Goal: Task Accomplishment & Management: Use online tool/utility

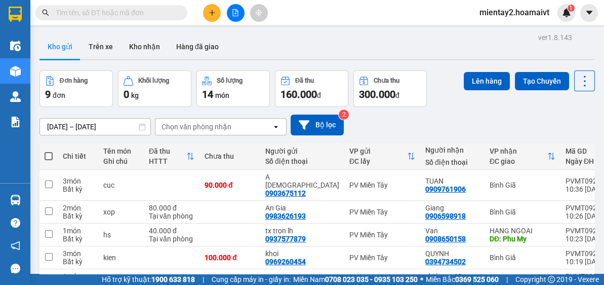
click at [227, 126] on div "Chọn văn phòng nhận" at bounding box center [197, 127] width 70 height 10
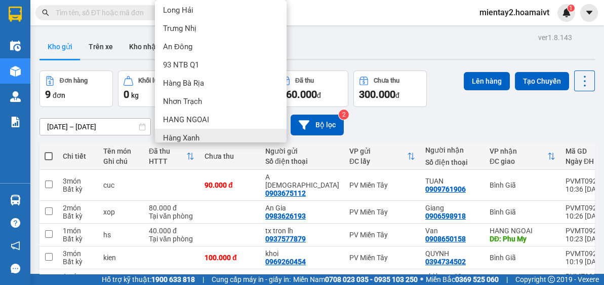
scroll to position [81, 0]
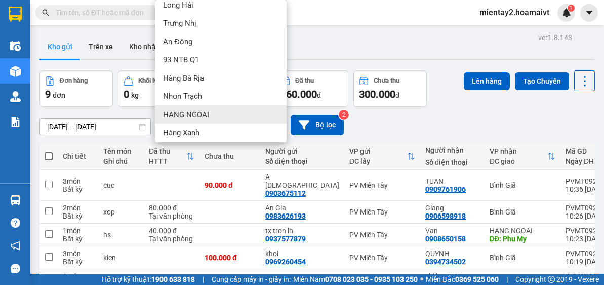
click at [219, 109] on div "HANG NGOAI" at bounding box center [221, 114] width 132 height 18
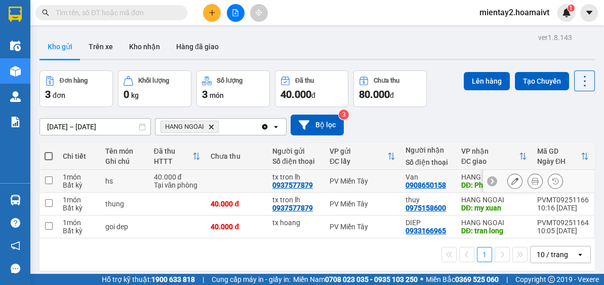
click at [215, 175] on td at bounding box center [237, 181] width 62 height 23
checkbox input "true"
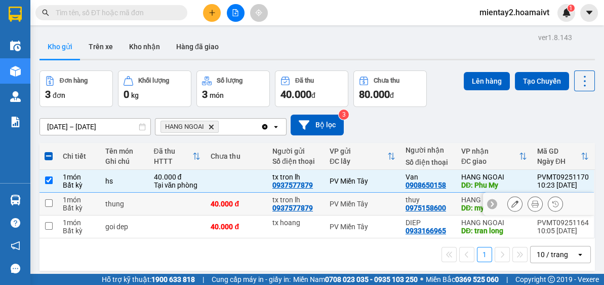
click at [217, 204] on div "40.000 đ" at bounding box center [237, 204] width 52 height 8
checkbox input "true"
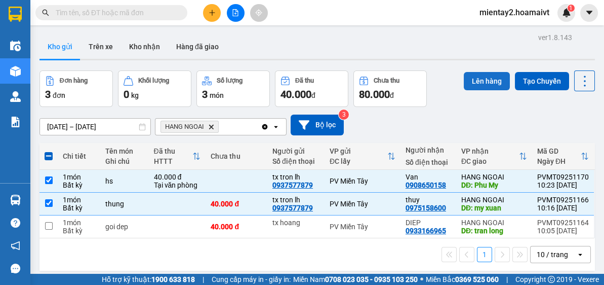
click at [483, 84] on button "Lên hàng" at bounding box center [487, 81] width 46 height 18
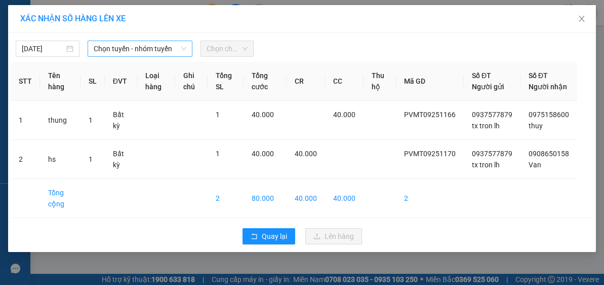
click at [141, 51] on span "Chọn tuyến - nhóm tuyến" at bounding box center [140, 48] width 93 height 15
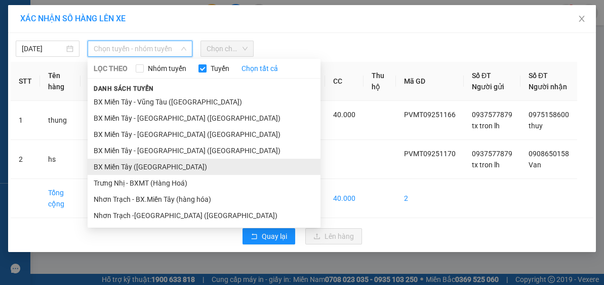
click at [164, 168] on li "BX Miền Tây ([GEOGRAPHIC_DATA])" at bounding box center [204, 167] width 233 height 16
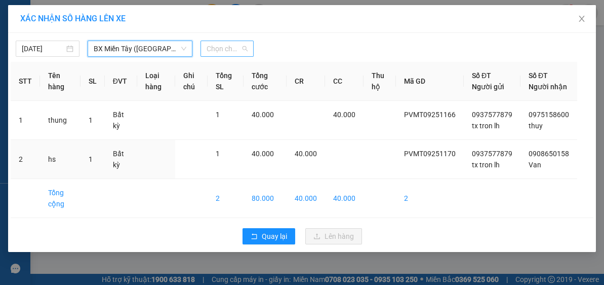
click at [239, 44] on span "Chọn chuyến" at bounding box center [228, 48] width 42 height 15
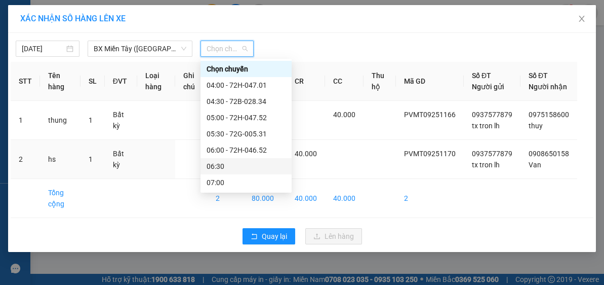
click at [252, 164] on div "06:30" at bounding box center [246, 166] width 79 height 11
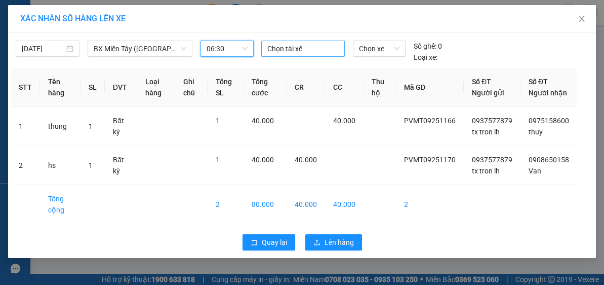
click at [299, 50] on div at bounding box center [303, 49] width 78 height 12
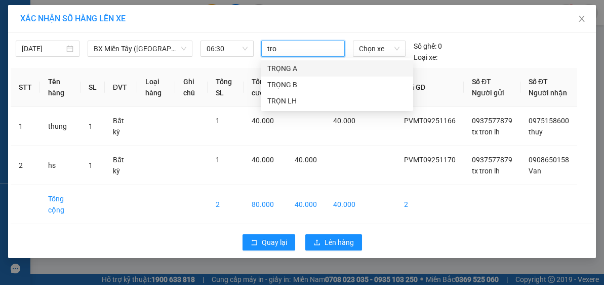
type input "tron"
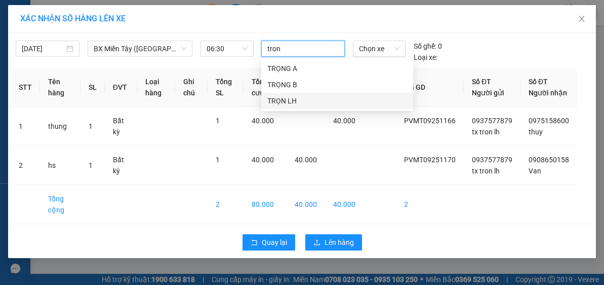
click at [283, 100] on div "TRỌN LH" at bounding box center [337, 100] width 140 height 11
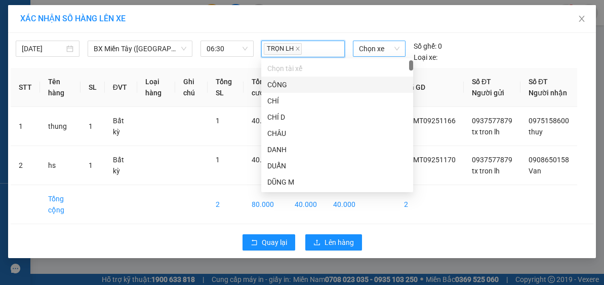
click at [381, 48] on span "Chọn xe" at bounding box center [379, 48] width 41 height 15
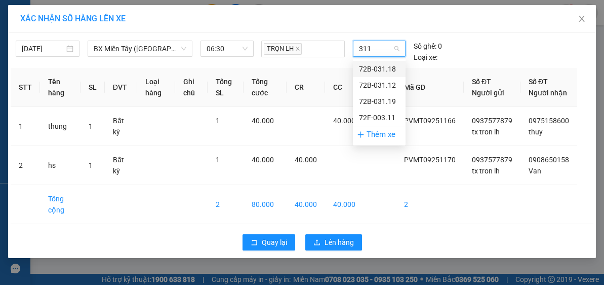
type input "3112"
click at [373, 70] on div "72B-031.12" at bounding box center [379, 68] width 41 height 11
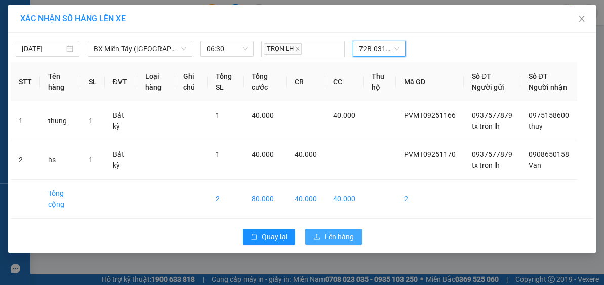
click at [333, 242] on span "Lên hàng" at bounding box center [339, 236] width 29 height 11
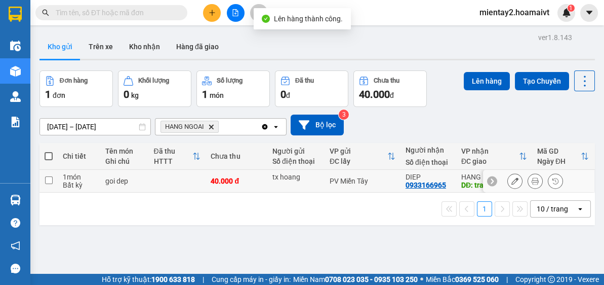
click at [245, 178] on div "40.000 đ" at bounding box center [237, 181] width 52 height 8
checkbox input "true"
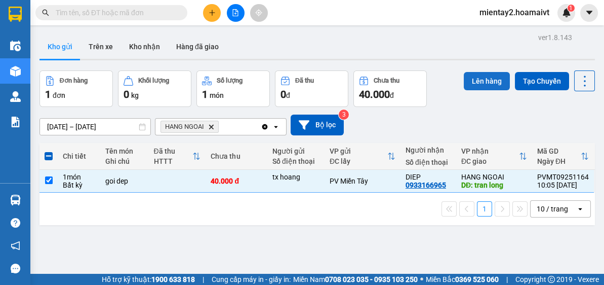
click at [474, 73] on button "Lên hàng" at bounding box center [487, 81] width 46 height 18
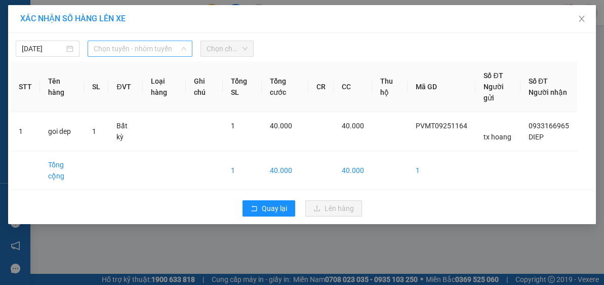
click at [157, 46] on span "Chọn tuyến - nhóm tuyến" at bounding box center [140, 48] width 93 height 15
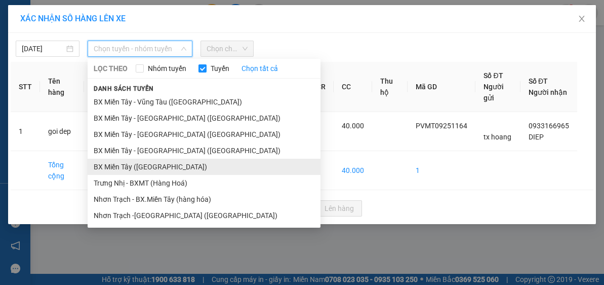
click at [165, 166] on li "BX Miền Tây ([GEOGRAPHIC_DATA])" at bounding box center [204, 167] width 233 height 16
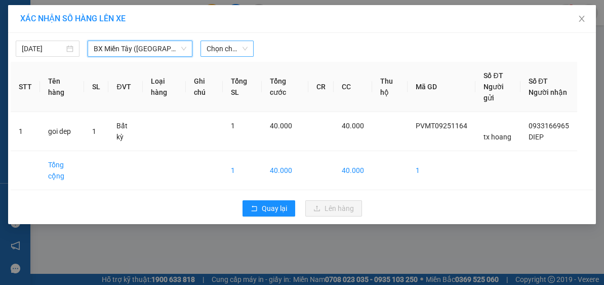
click at [240, 51] on span "Chọn chuyến" at bounding box center [228, 48] width 42 height 15
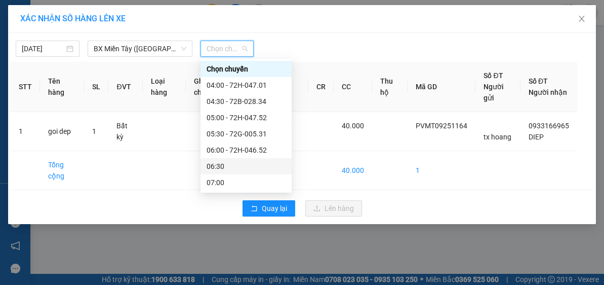
click at [242, 160] on div "06:30" at bounding box center [246, 166] width 91 height 16
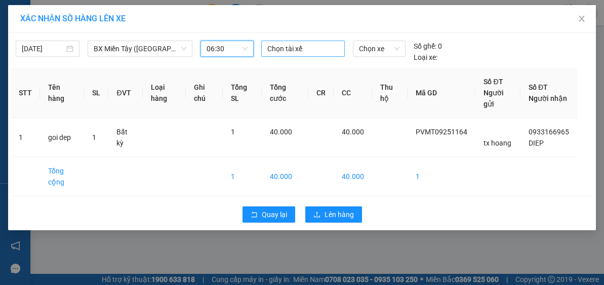
click at [313, 46] on div at bounding box center [303, 49] width 78 height 12
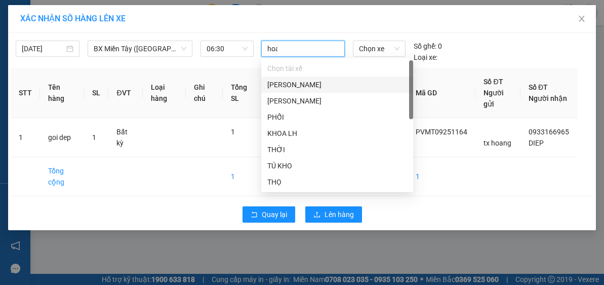
type input "hoan"
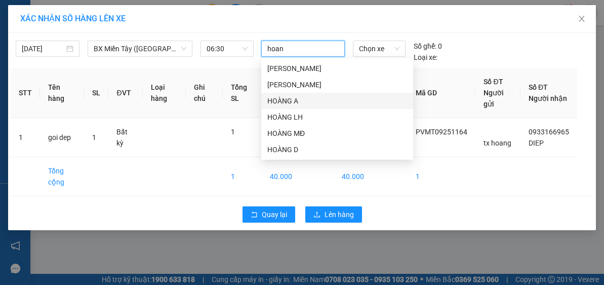
drag, startPoint x: 295, startPoint y: 115, endPoint x: 308, endPoint y: 95, distance: 23.5
click at [308, 95] on div "HOÀNG B HOÀNG C HOÀNG A HOÀNG LH HOÀNG MĐ HOÀNG D" at bounding box center [337, 108] width 152 height 97
click at [308, 95] on div "HOÀNG A" at bounding box center [337, 100] width 140 height 11
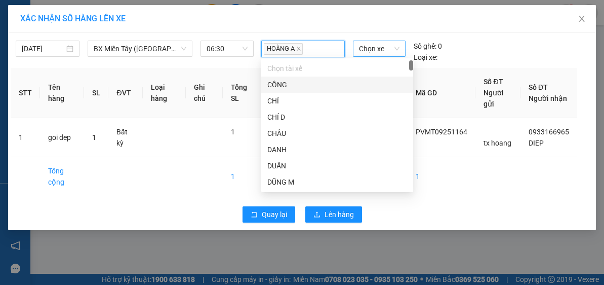
click at [365, 48] on span "Chọn xe" at bounding box center [379, 48] width 41 height 15
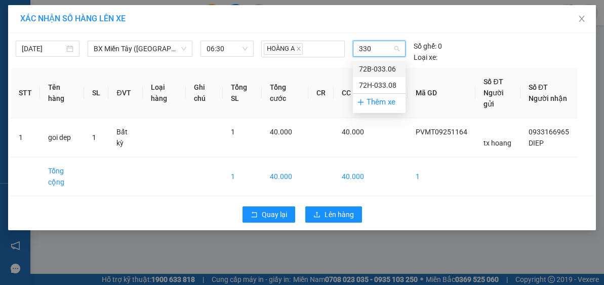
type input "3308"
click at [378, 65] on div "72H-033.08" at bounding box center [379, 68] width 41 height 11
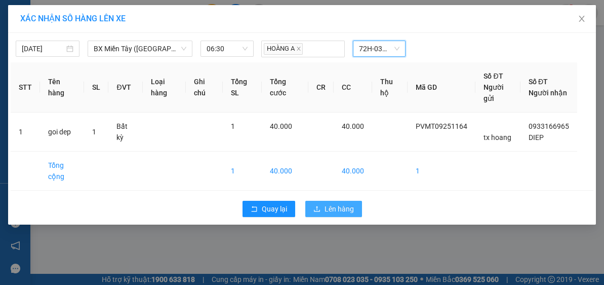
click at [340, 208] on span "Lên hàng" at bounding box center [339, 208] width 29 height 11
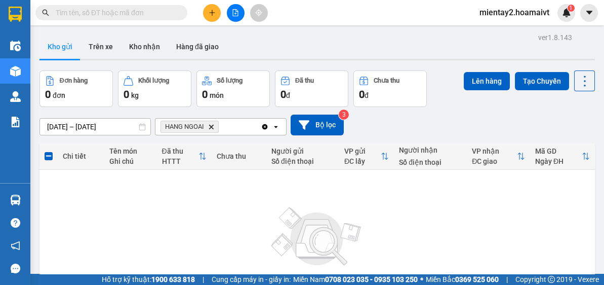
click at [217, 9] on button at bounding box center [212, 13] width 18 height 18
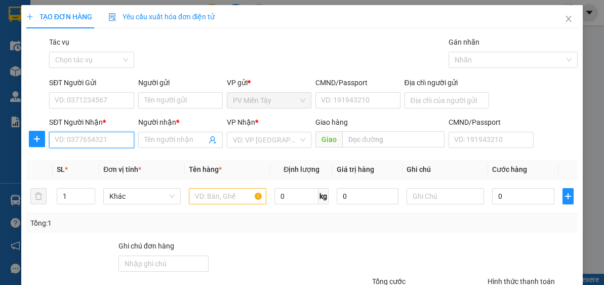
click at [112, 134] on input "SĐT Người Nhận *" at bounding box center [91, 140] width 85 height 16
type input "0908808633"
click at [102, 159] on div "0908808633 - HưNG" at bounding box center [90, 159] width 71 height 11
type input "0983888792 [GEOGRAPHIC_DATA] 0316642701"
type input "HưNG"
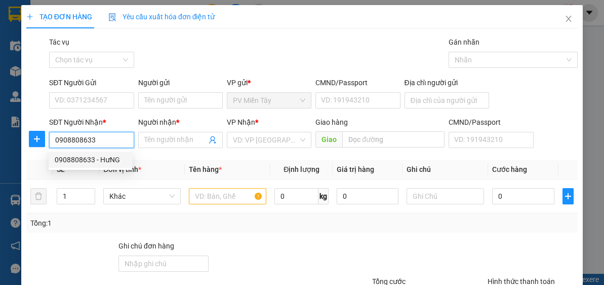
type input "Cai Mep"
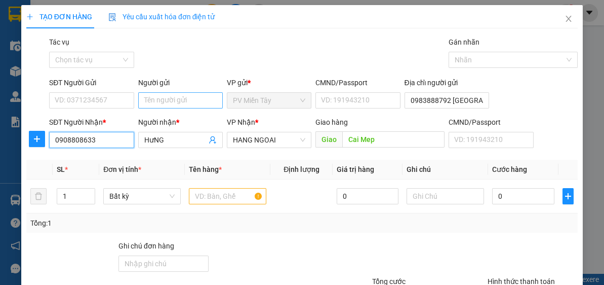
type input "0908808633"
click at [175, 96] on input "Người gửi" at bounding box center [180, 100] width 85 height 16
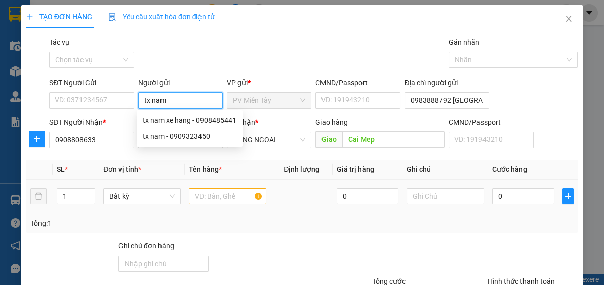
type input "tx nam"
click at [223, 198] on input "text" at bounding box center [227, 196] width 77 height 16
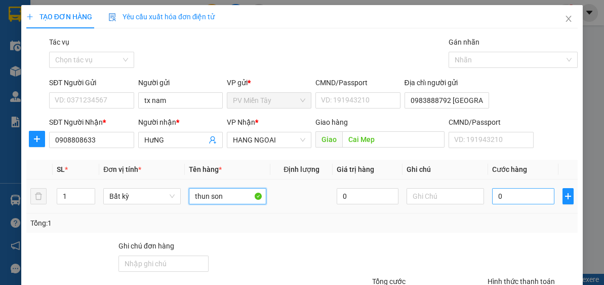
type input "thun son"
click at [545, 199] on input "0" at bounding box center [523, 196] width 62 height 16
type input "4"
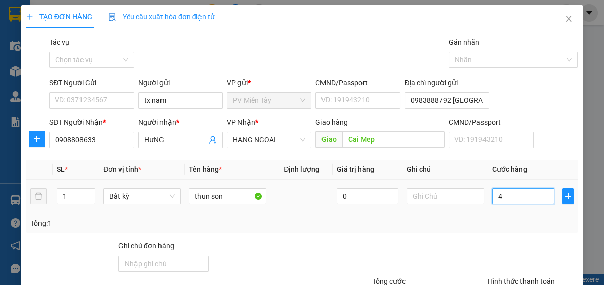
type input "40"
type input "40.000"
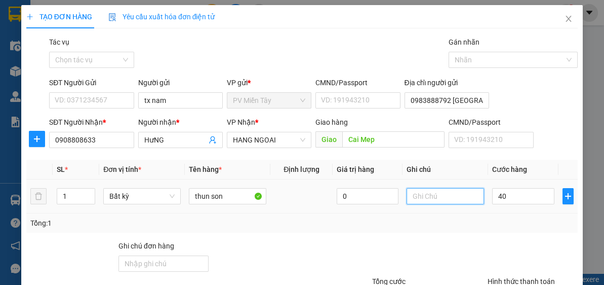
type input "40.000"
click at [441, 194] on input "text" at bounding box center [445, 196] width 77 height 16
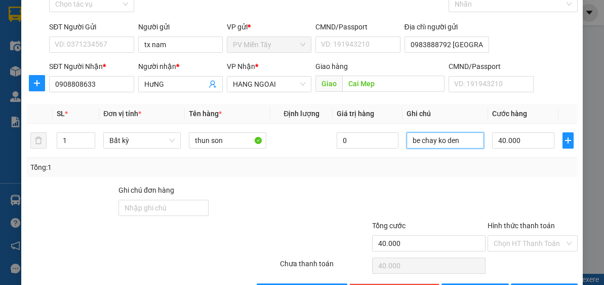
scroll to position [89, 0]
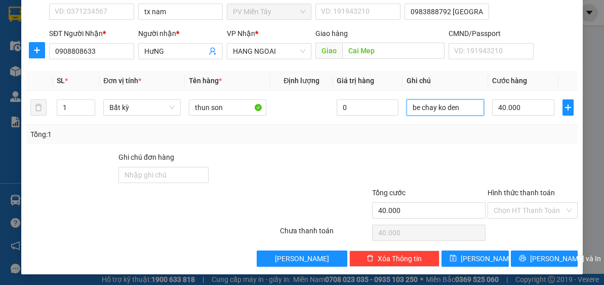
type input "be chay ko den"
click at [549, 248] on div "Transit Pickup Surcharge Ids Transit Deliver Surcharge Ids Transit Deliver Surc…" at bounding box center [301, 107] width 551 height 319
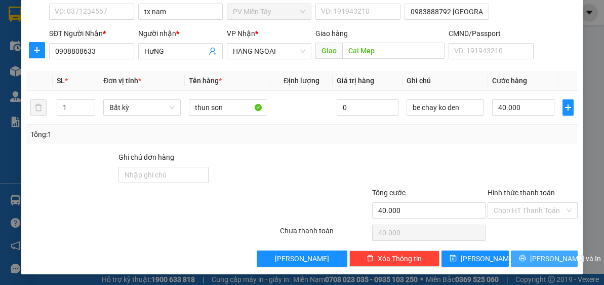
click at [535, 264] on button "[PERSON_NAME] và In" at bounding box center [544, 258] width 67 height 16
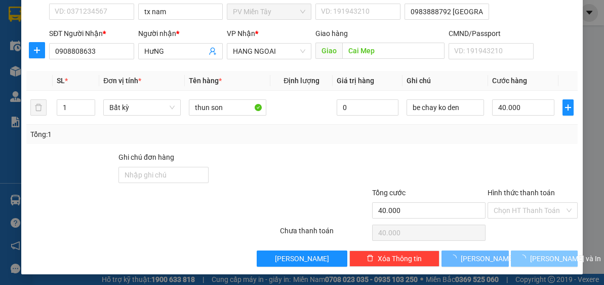
click at [547, 250] on button "[PERSON_NAME] và In" at bounding box center [544, 258] width 67 height 16
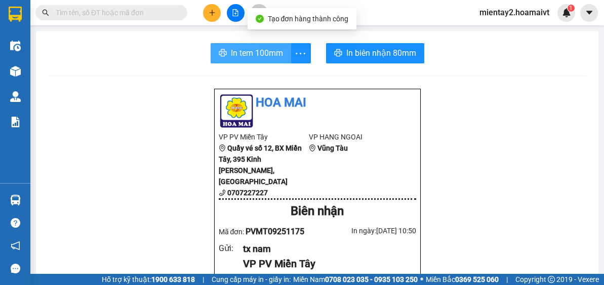
click at [260, 55] on span "In tem 100mm" at bounding box center [257, 53] width 52 height 13
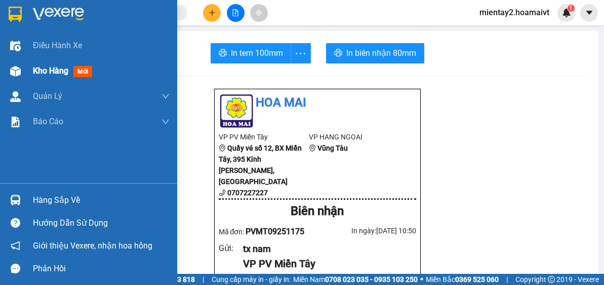
click at [28, 68] on div "Kho hàng mới" at bounding box center [88, 70] width 177 height 25
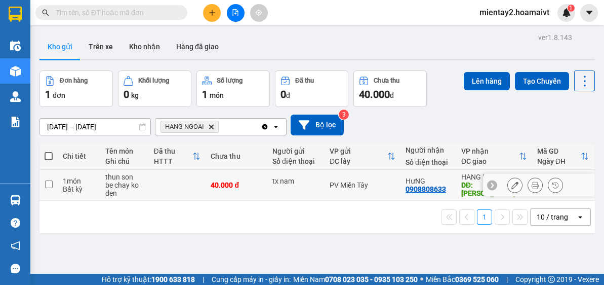
click at [206, 183] on td "40.000 đ" at bounding box center [237, 185] width 62 height 31
checkbox input "true"
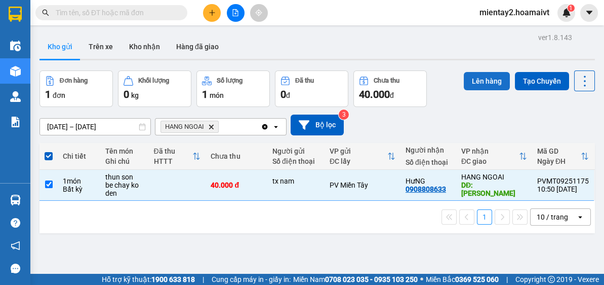
click at [486, 83] on button "Lên hàng" at bounding box center [487, 81] width 46 height 18
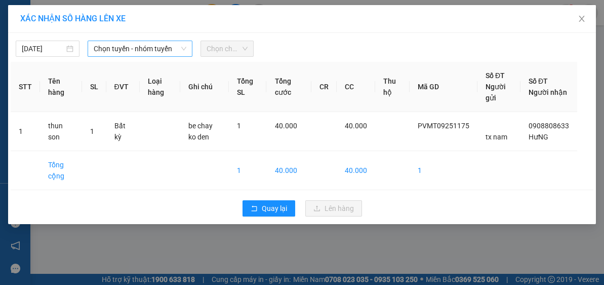
click at [131, 49] on span "Chọn tuyến - nhóm tuyến" at bounding box center [140, 48] width 93 height 15
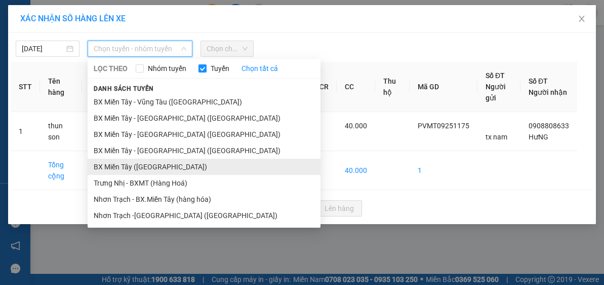
click at [160, 162] on li "BX Miền Tây ([GEOGRAPHIC_DATA])" at bounding box center [204, 167] width 233 height 16
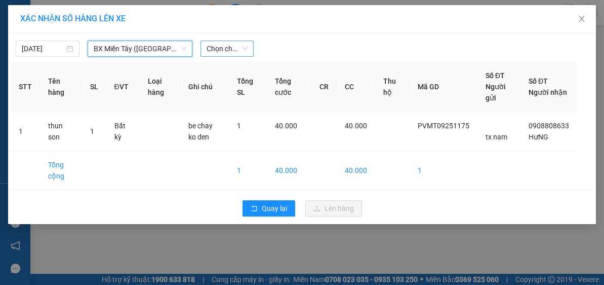
click at [239, 44] on span "Chọn chuyến" at bounding box center [228, 48] width 42 height 15
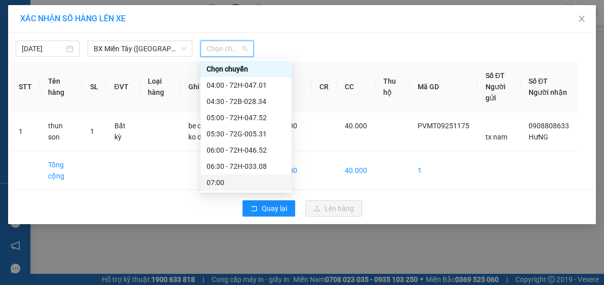
drag, startPoint x: 223, startPoint y: 181, endPoint x: 270, endPoint y: 115, distance: 80.9
click at [223, 181] on div "07:00" at bounding box center [246, 182] width 79 height 11
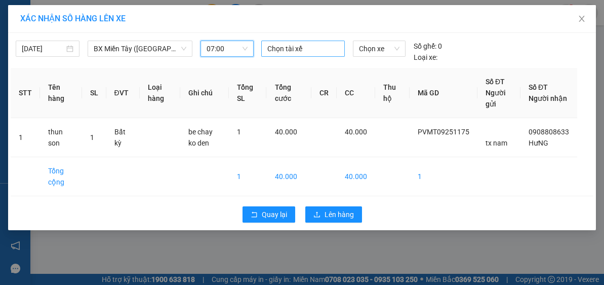
click at [296, 50] on div at bounding box center [303, 49] width 78 height 12
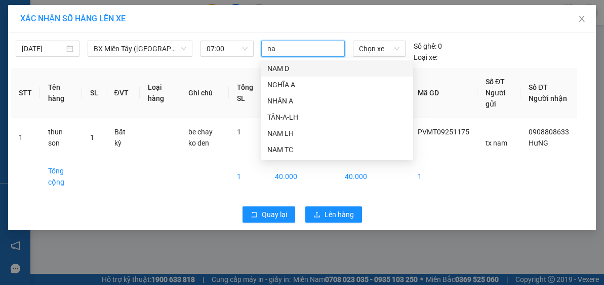
type input "nam"
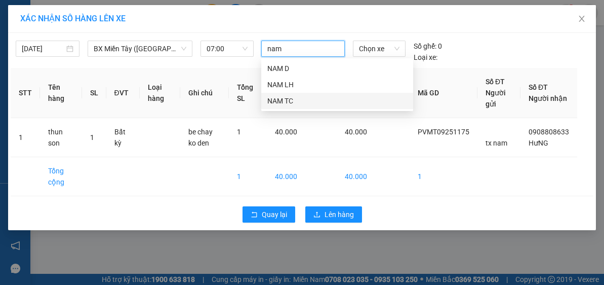
click at [295, 102] on div "NAM TC" at bounding box center [337, 100] width 140 height 11
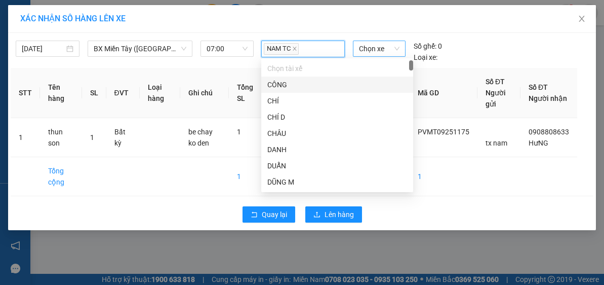
click at [379, 50] on span "Chọn xe" at bounding box center [379, 48] width 41 height 15
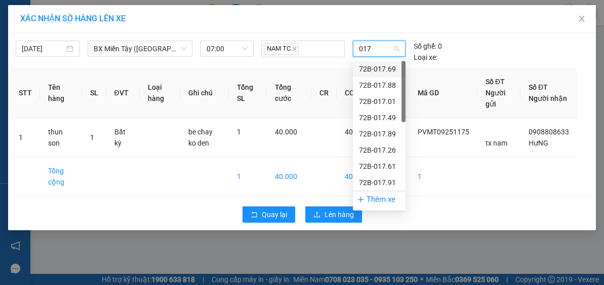
type input "0179"
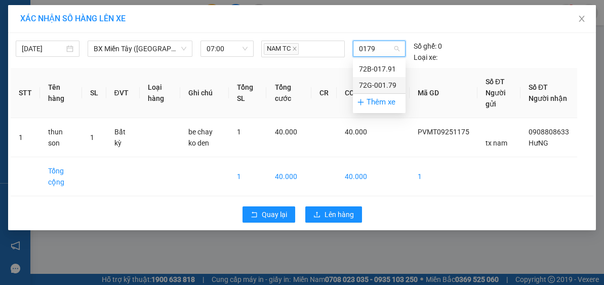
click at [377, 83] on div "72G-001.79" at bounding box center [379, 85] width 41 height 11
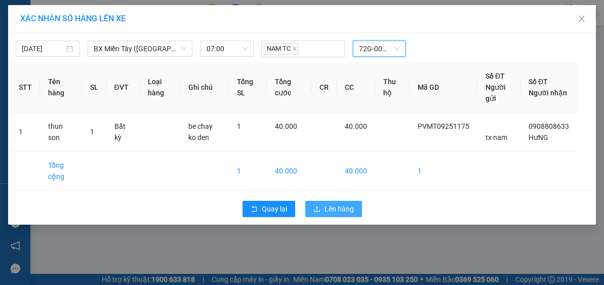
click at [348, 211] on span "Lên hàng" at bounding box center [339, 208] width 29 height 11
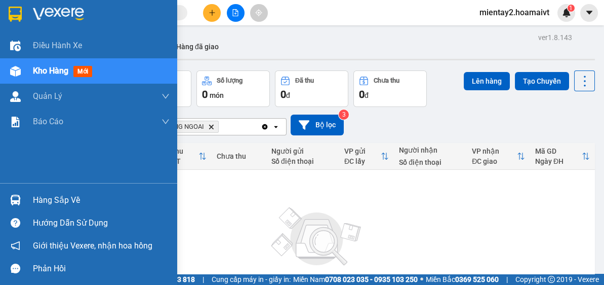
click at [62, 205] on div "Hàng sắp về" at bounding box center [101, 199] width 137 height 15
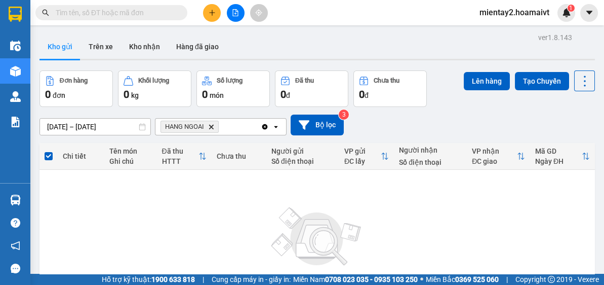
click at [526, 223] on section "Kết quả tìm kiếm ( 0 ) Bộ lọc No Data mientay2.hoamaivt 1 Điều hành xe Kho hàng…" at bounding box center [302, 142] width 604 height 285
click at [131, 44] on button "Kho nhận" at bounding box center [144, 46] width 47 height 24
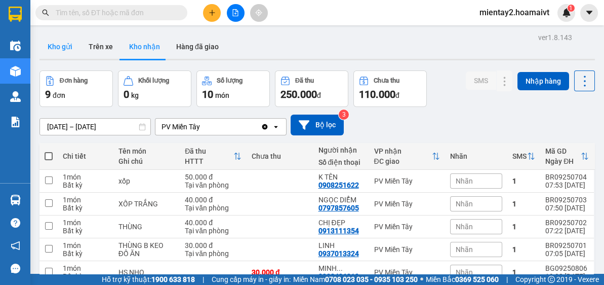
click at [72, 45] on button "Kho gửi" at bounding box center [60, 46] width 41 height 24
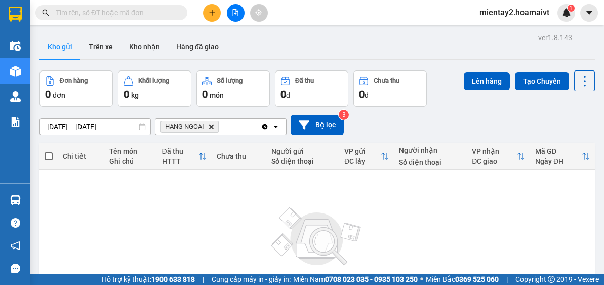
click at [145, 207] on div "Không có đơn hàng nào. Bạn thử điều chỉnh lại bộ lọc nhé!" at bounding box center [317, 249] width 545 height 152
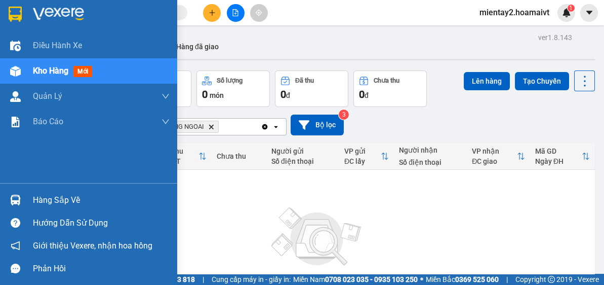
click at [65, 200] on div "Hàng sắp về" at bounding box center [101, 199] width 137 height 15
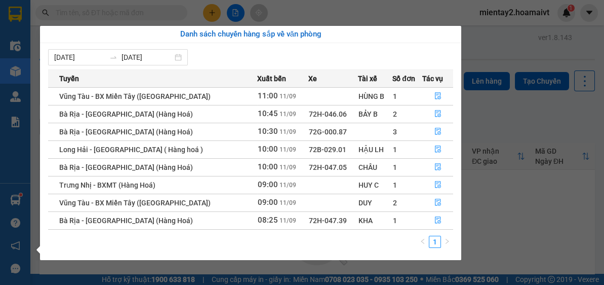
click at [527, 226] on section "Kết quả tìm kiếm ( 0 ) Bộ lọc No Data mientay2.hoamaivt 1 Điều hành xe Kho hàng…" at bounding box center [302, 142] width 604 height 285
